Goal: Task Accomplishment & Management: Manage account settings

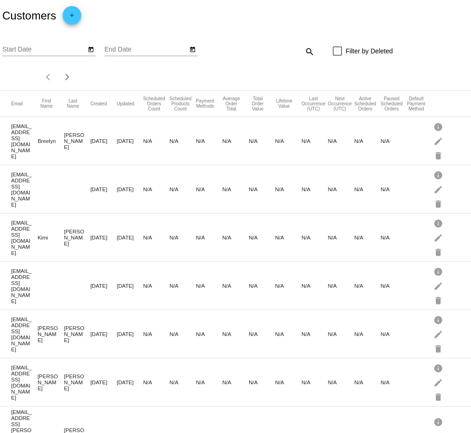
click at [313, 53] on mat-icon "search" at bounding box center [309, 51] width 11 height 14
click at [253, 53] on input "Search" at bounding box center [276, 49] width 78 height 7
click at [256, 46] on input "Search" at bounding box center [276, 49] width 78 height 7
paste input "[PERSON_NAME][EMAIL_ADDRESS][DOMAIN_NAME]"
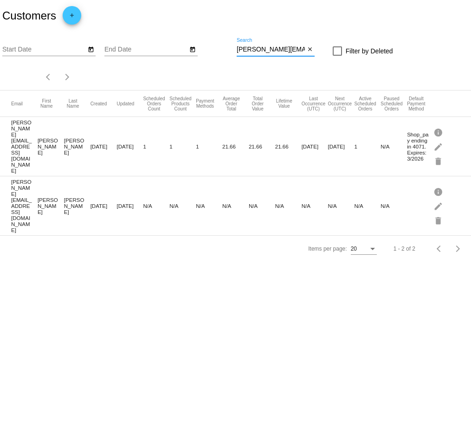
type input "[PERSON_NAME][EMAIL_ADDRESS][DOMAIN_NAME]"
click at [25, 146] on mat-cell "[PERSON_NAME][EMAIL_ADDRESS][DOMAIN_NAME]" at bounding box center [24, 146] width 26 height 59
click at [18, 148] on mat-cell "[PERSON_NAME][EMAIL_ADDRESS][DOMAIN_NAME]" at bounding box center [24, 146] width 26 height 59
click at [64, 141] on mat-cell "[PERSON_NAME]" at bounding box center [77, 146] width 26 height 23
click at [19, 136] on mat-cell "[PERSON_NAME][EMAIL_ADDRESS][DOMAIN_NAME]" at bounding box center [24, 146] width 26 height 59
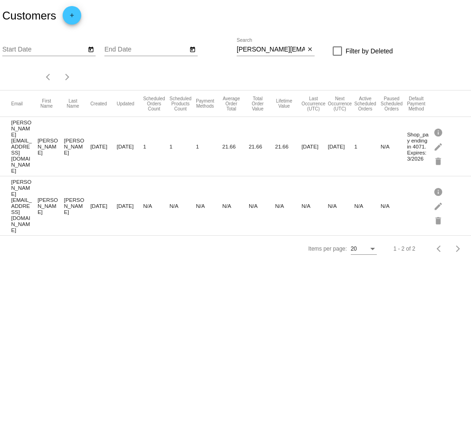
click at [22, 144] on mat-cell "[PERSON_NAME][EMAIL_ADDRESS][DOMAIN_NAME]" at bounding box center [24, 146] width 26 height 59
click at [52, 143] on mat-cell "[PERSON_NAME]" at bounding box center [51, 146] width 26 height 23
click at [77, 145] on mat-cell "[PERSON_NAME]" at bounding box center [77, 146] width 26 height 23
click at [415, 143] on mat-cell "Shop_pay ending in 4071. Expires: 3/2026" at bounding box center [420, 146] width 26 height 35
click at [26, 150] on mat-cell "[PERSON_NAME][EMAIL_ADDRESS][DOMAIN_NAME]" at bounding box center [24, 146] width 26 height 59
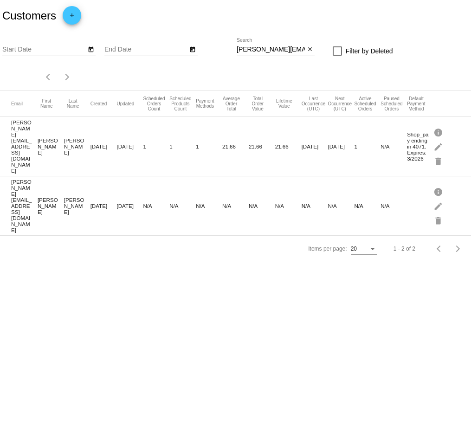
click at [53, 141] on mat-cell "[PERSON_NAME]" at bounding box center [51, 146] width 26 height 23
click at [78, 144] on mat-cell "[PERSON_NAME]" at bounding box center [77, 146] width 26 height 23
click at [103, 145] on mat-cell "[DATE]" at bounding box center [104, 146] width 26 height 11
click at [130, 153] on mat-row "k.hegerhorst@gmail.com Kimberly Hegerhorst Sep 19, 2025 Sep 24, 2025 1 1 1 21.6…" at bounding box center [235, 146] width 471 height 59
click at [240, 149] on mat-row "k.hegerhorst@gmail.com Kimberly Hegerhorst Sep 19, 2025 Sep 24, 2025 1 1 1 21.6…" at bounding box center [235, 146] width 471 height 59
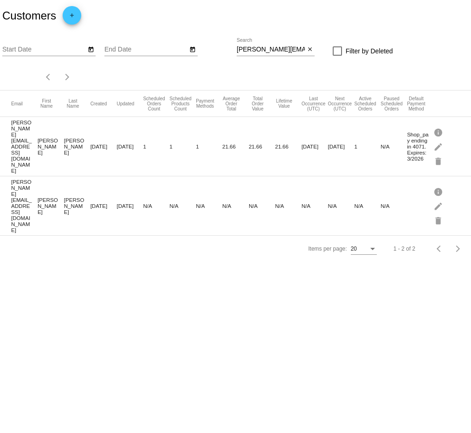
click at [319, 153] on mat-row "k.hegerhorst@gmail.com Kimberly Hegerhorst Sep 19, 2025 Sep 24, 2025 1 1 1 21.6…" at bounding box center [235, 146] width 471 height 59
click at [443, 149] on mat-icon "edit" at bounding box center [439, 146] width 11 height 14
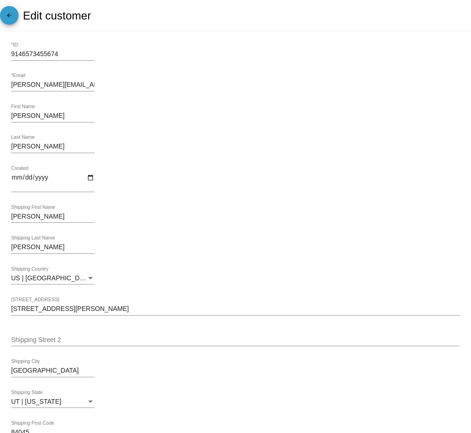
click at [6, 18] on mat-icon "arrow_back" at bounding box center [9, 17] width 11 height 11
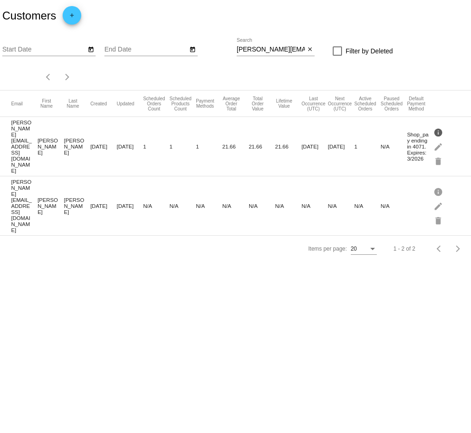
click at [439, 130] on mat-icon "info" at bounding box center [439, 132] width 11 height 14
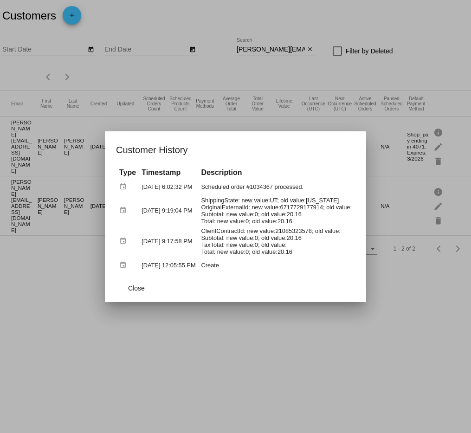
click at [389, 127] on div at bounding box center [235, 216] width 471 height 433
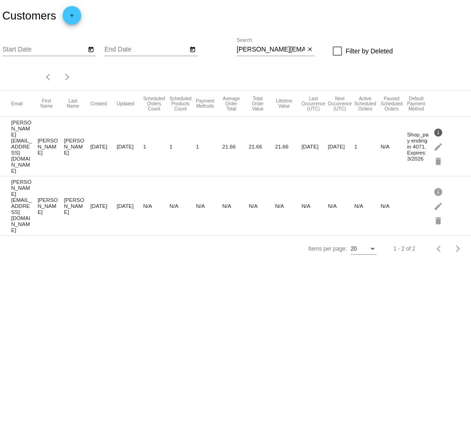
click at [443, 127] on mat-icon "info" at bounding box center [439, 132] width 11 height 14
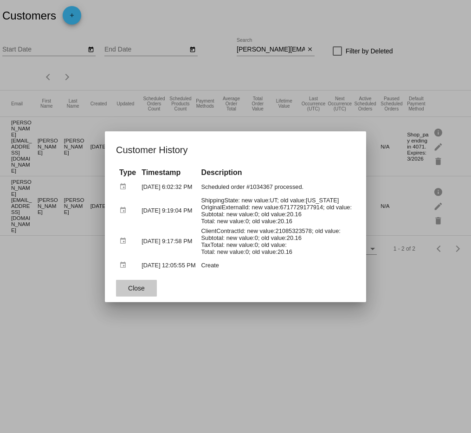
click at [136, 297] on button "Close" at bounding box center [136, 288] width 41 height 17
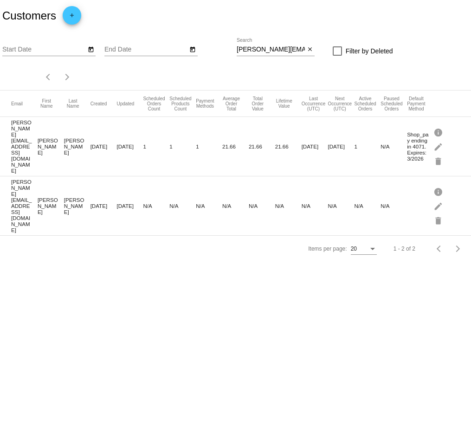
click at [24, 143] on mat-cell "[PERSON_NAME][EMAIL_ADDRESS][DOMAIN_NAME]" at bounding box center [24, 146] width 26 height 59
click at [32, 143] on mat-cell "[PERSON_NAME][EMAIL_ADDRESS][DOMAIN_NAME]" at bounding box center [24, 146] width 26 height 59
click at [52, 145] on mat-cell "[PERSON_NAME]" at bounding box center [51, 146] width 26 height 23
click at [74, 147] on mat-cell "[PERSON_NAME]" at bounding box center [77, 146] width 26 height 23
click at [357, 142] on mat-cell "1" at bounding box center [367, 146] width 26 height 11
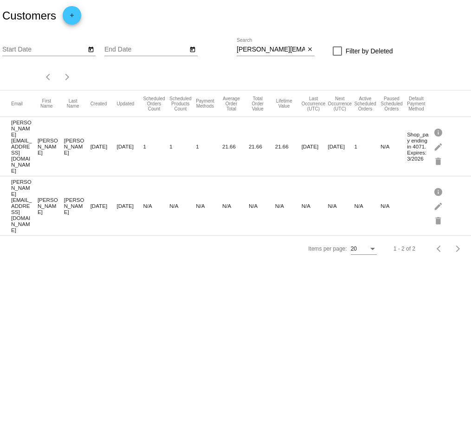
click at [356, 146] on mat-cell "1" at bounding box center [367, 146] width 26 height 11
click at [441, 141] on mat-icon "edit" at bounding box center [439, 146] width 11 height 14
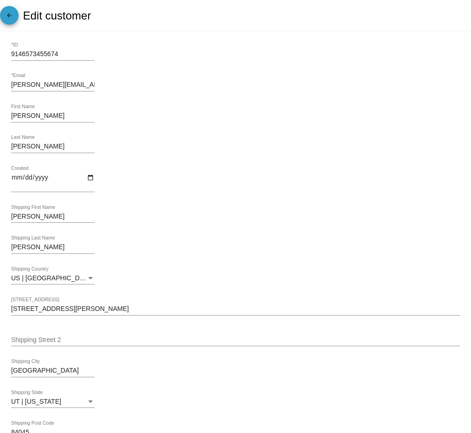
click at [9, 21] on mat-icon "arrow_back" at bounding box center [9, 17] width 11 height 11
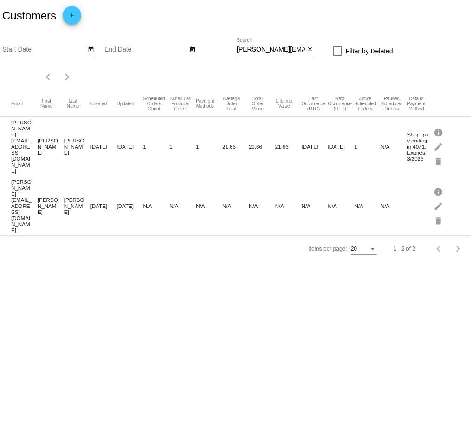
click at [26, 143] on mat-cell "[PERSON_NAME][EMAIL_ADDRESS][DOMAIN_NAME]" at bounding box center [24, 146] width 26 height 59
click at [56, 145] on mat-cell "[PERSON_NAME]" at bounding box center [51, 146] width 26 height 23
click at [120, 141] on mat-cell "[DATE]" at bounding box center [130, 146] width 26 height 11
